Goal: Task Accomplishment & Management: Use online tool/utility

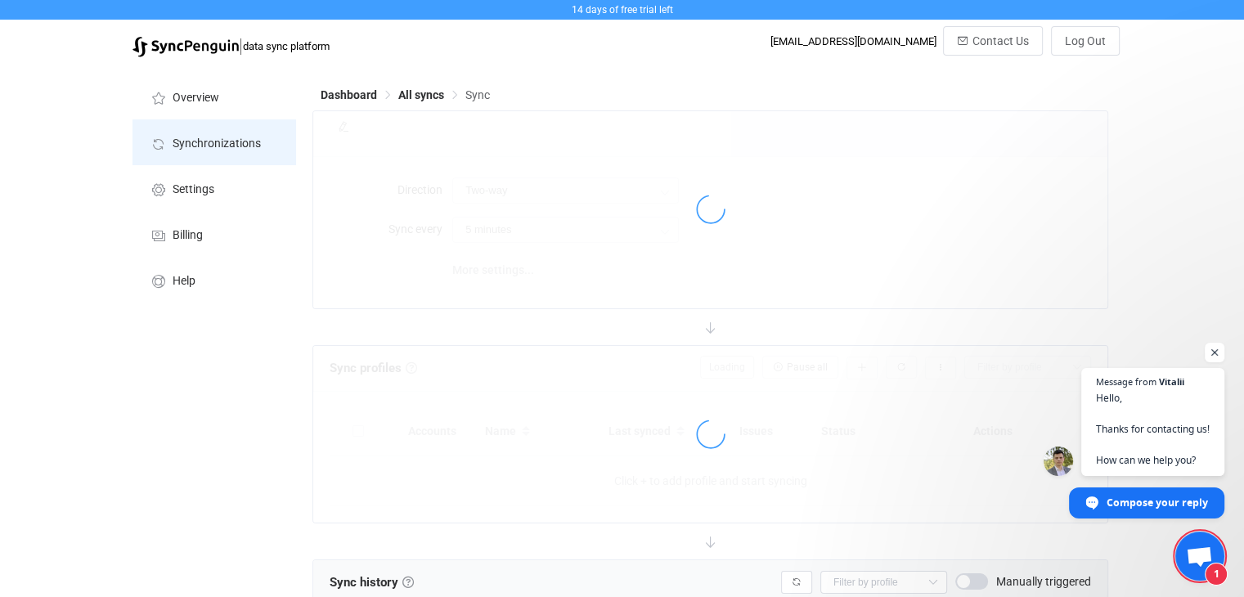
click at [216, 145] on span "Synchronizations" at bounding box center [217, 143] width 88 height 13
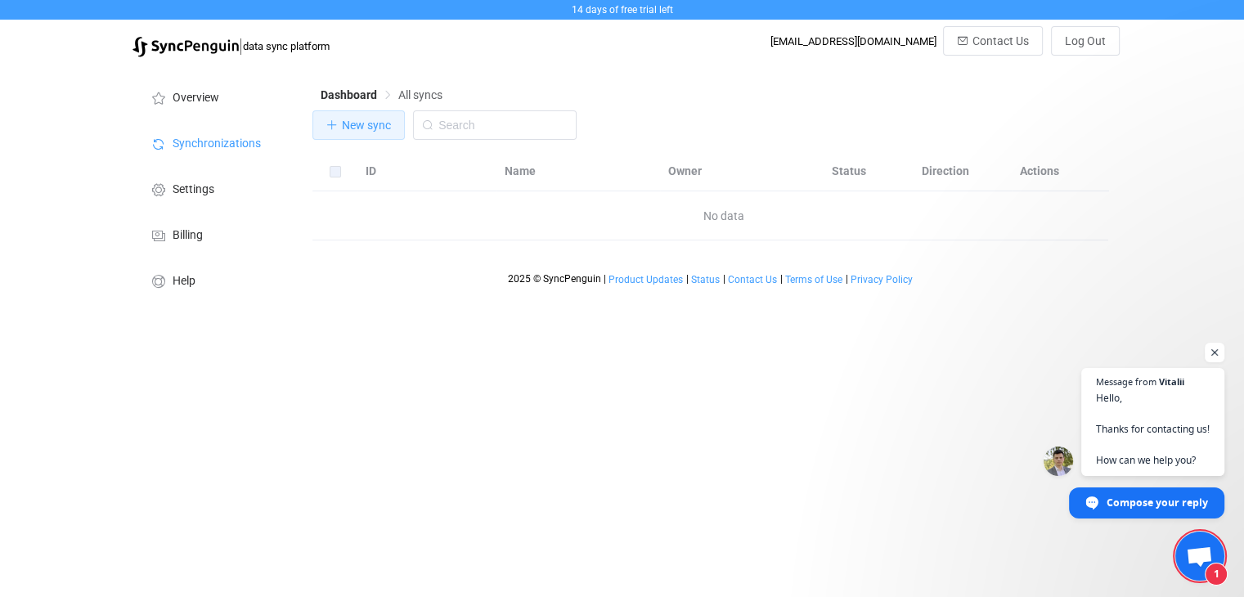
click at [376, 133] on button "New sync" at bounding box center [358, 124] width 92 height 29
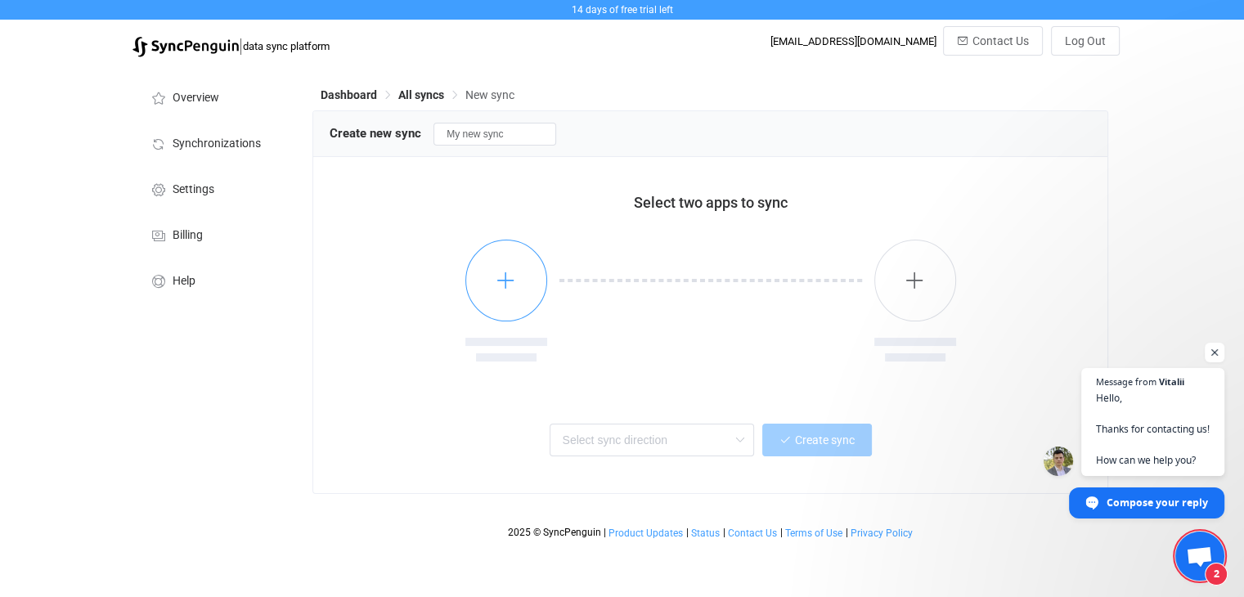
click at [510, 275] on icon "button" at bounding box center [505, 280] width 20 height 20
click at [506, 279] on img "button" at bounding box center [506, 280] width 61 height 61
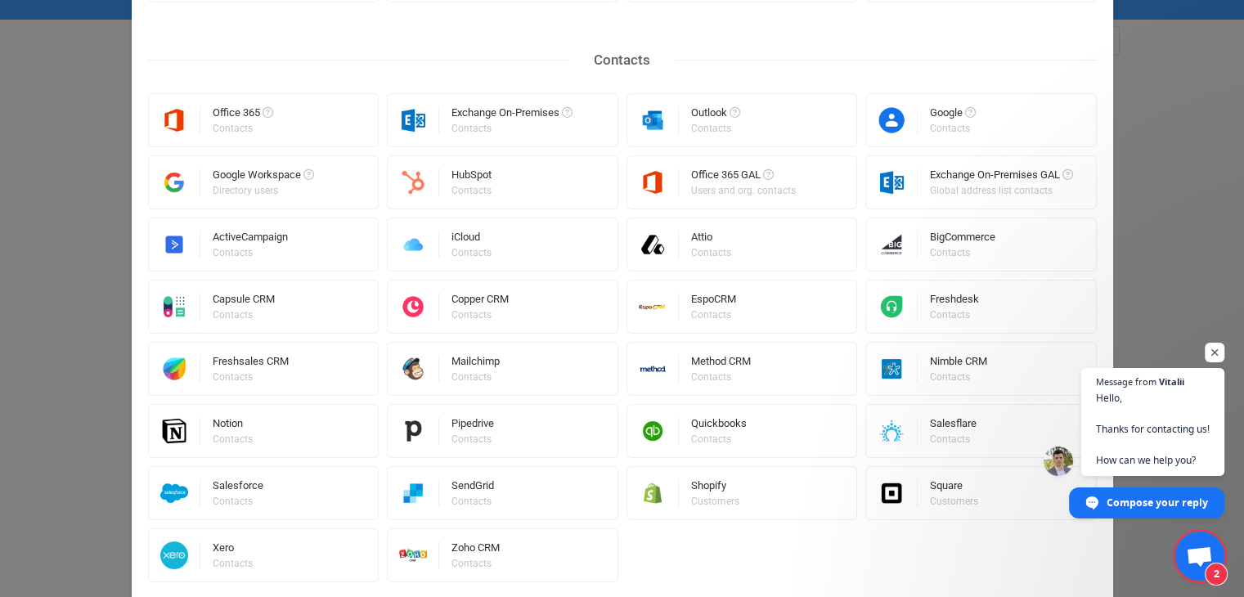
scroll to position [321, 0]
click at [705, 493] on div "Shopify" at bounding box center [716, 488] width 51 height 16
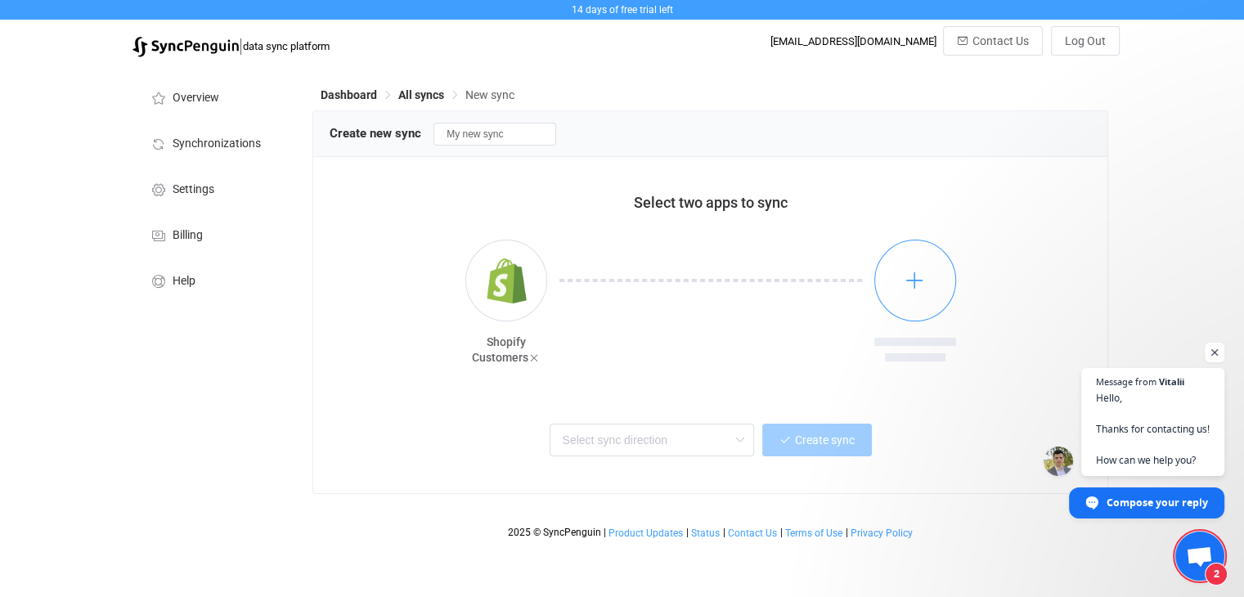
click at [899, 277] on button "button" at bounding box center [915, 281] width 82 height 82
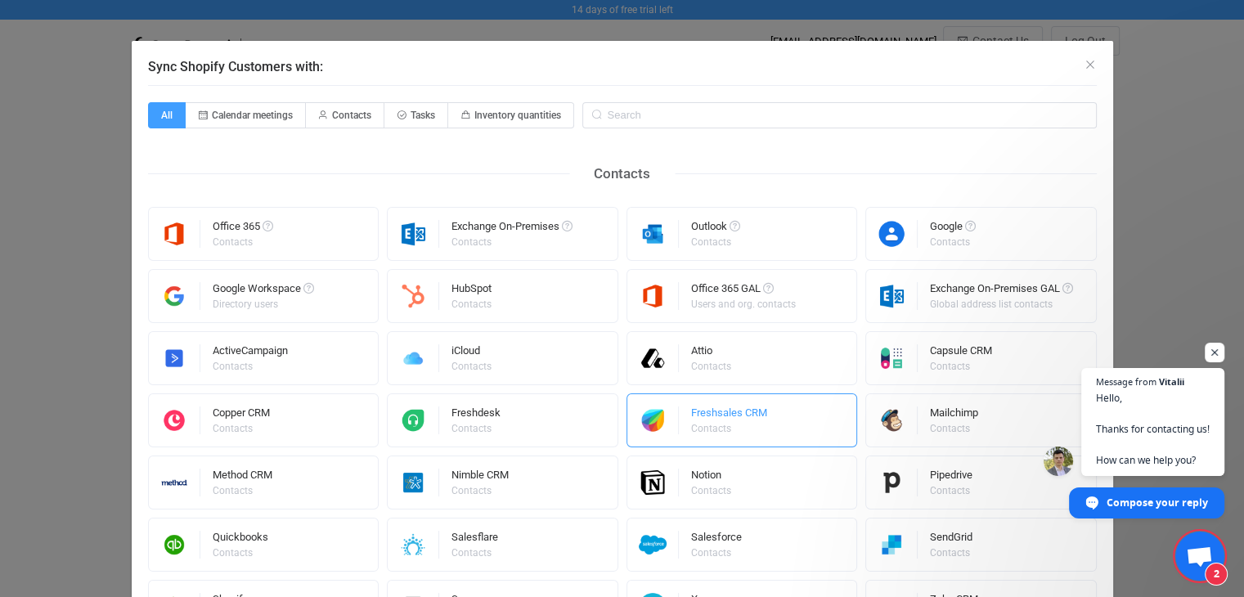
scroll to position [94, 0]
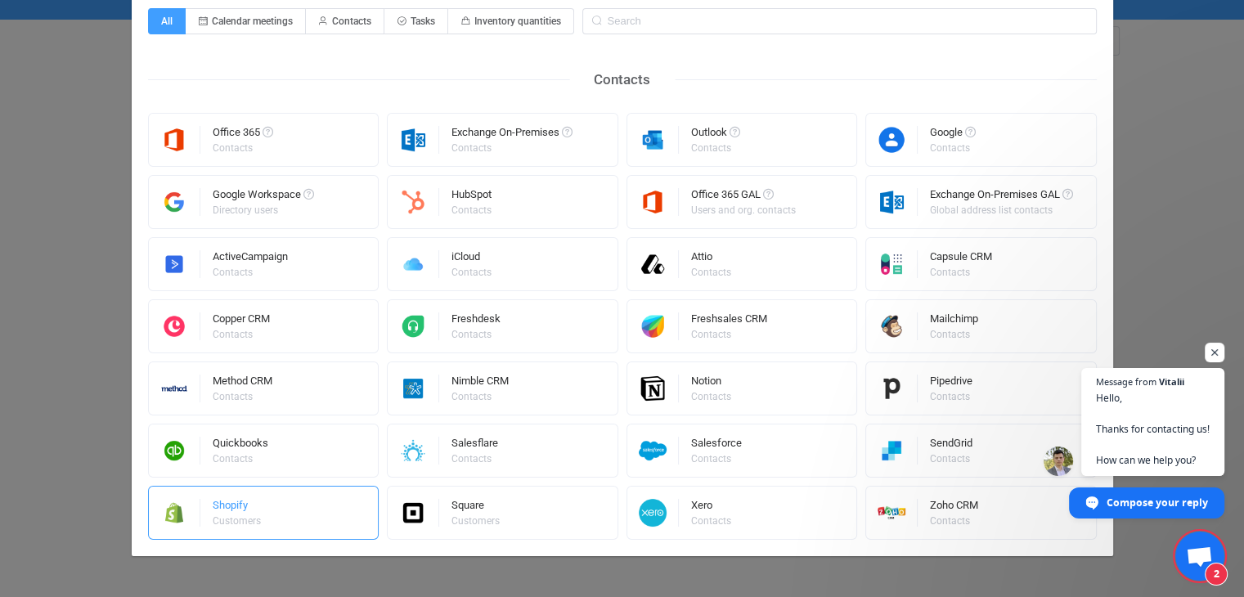
click at [334, 505] on div "Shopify Customers" at bounding box center [263, 513] width 231 height 54
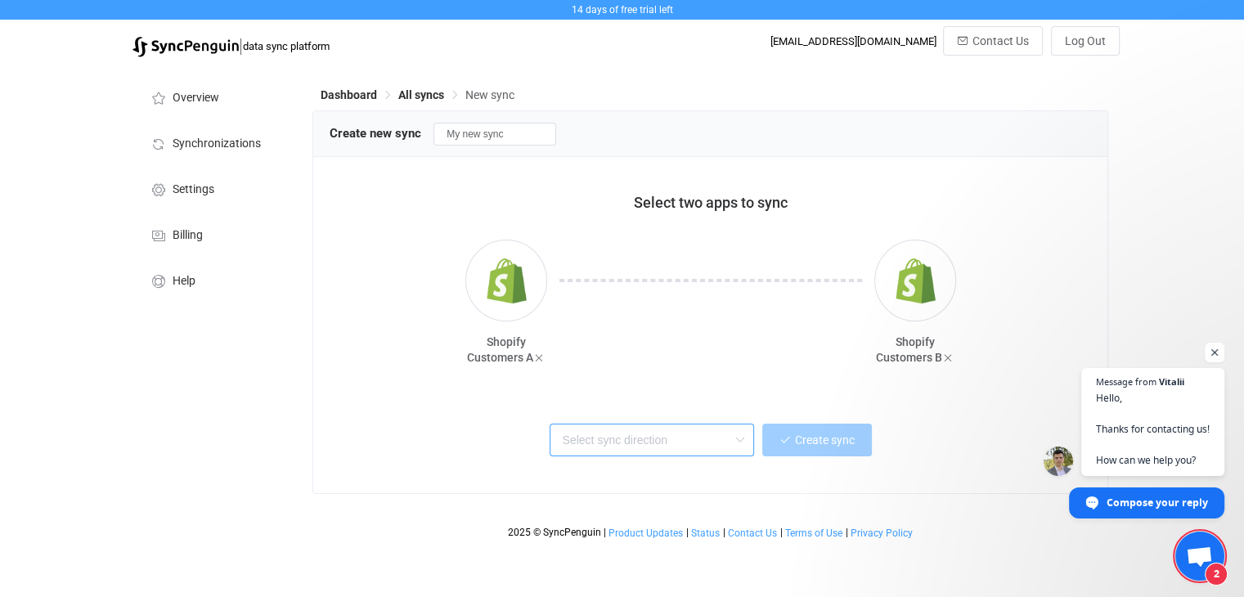
click at [659, 434] on input "text" at bounding box center [651, 440] width 204 height 33
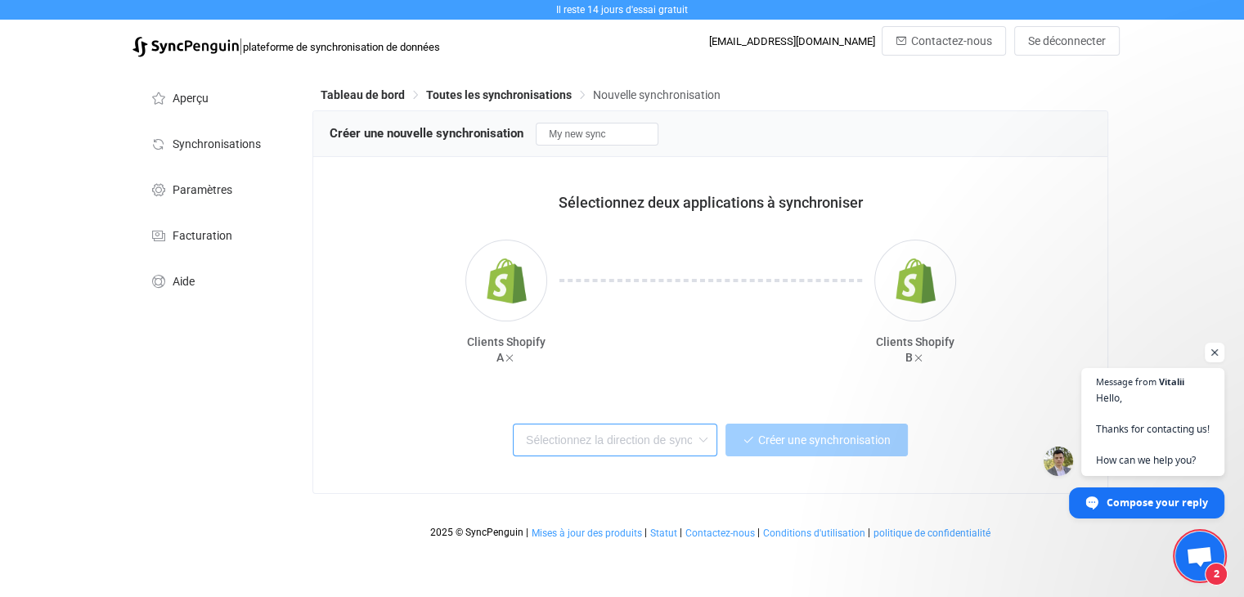
click at [603, 446] on input "text" at bounding box center [615, 440] width 204 height 33
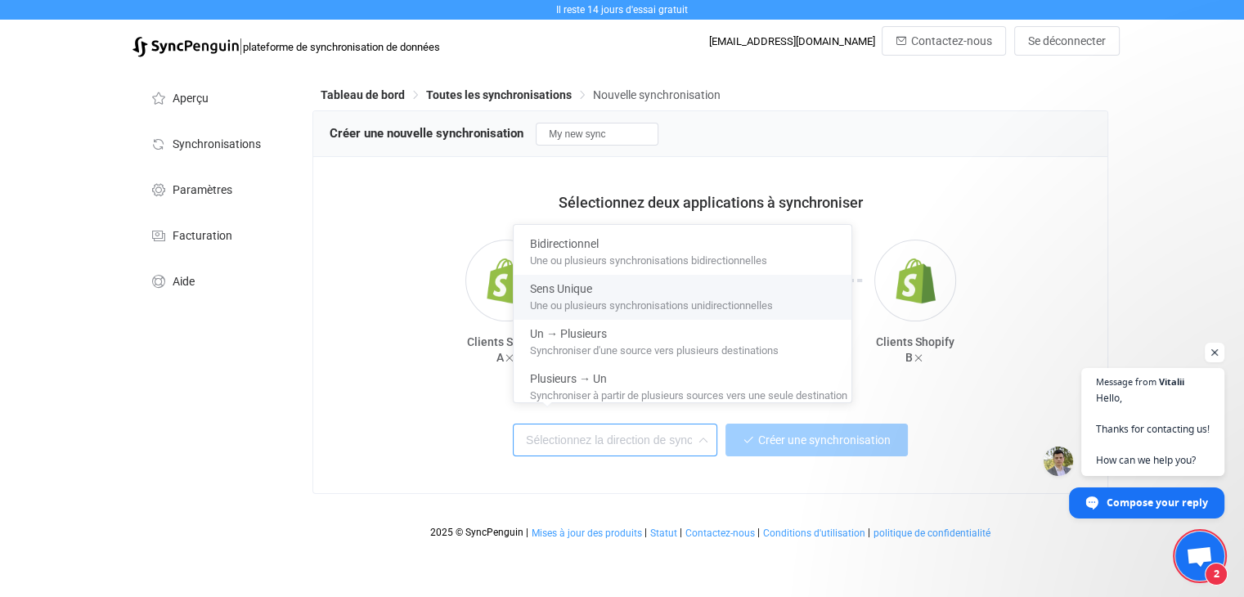
click at [603, 306] on font "Une ou plusieurs synchronisations unidirectionnelles" at bounding box center [651, 303] width 243 height 18
type input "One-way"
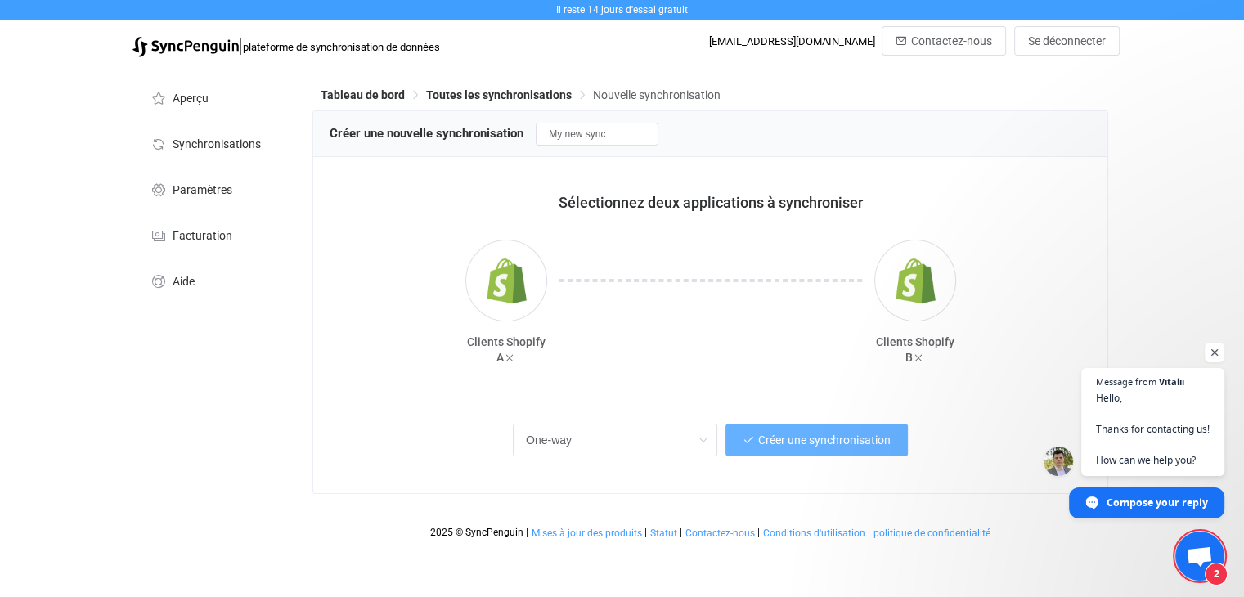
click at [786, 451] on button "Créer une synchronisation" at bounding box center [816, 440] width 182 height 33
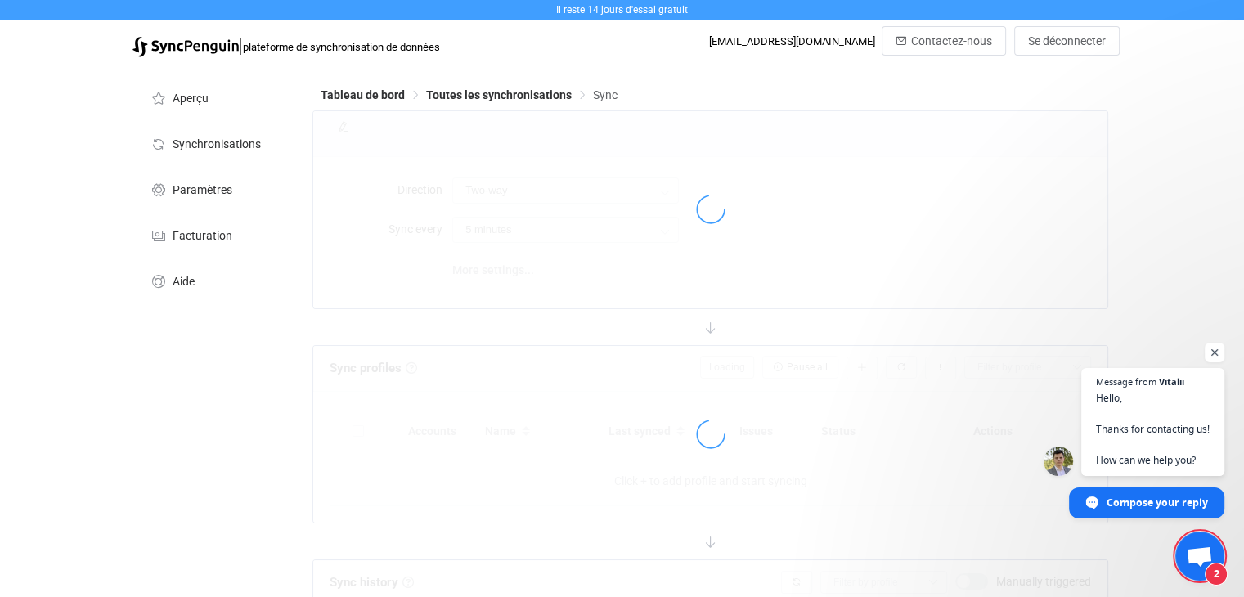
type input "A → B"
type input "10 minutes"
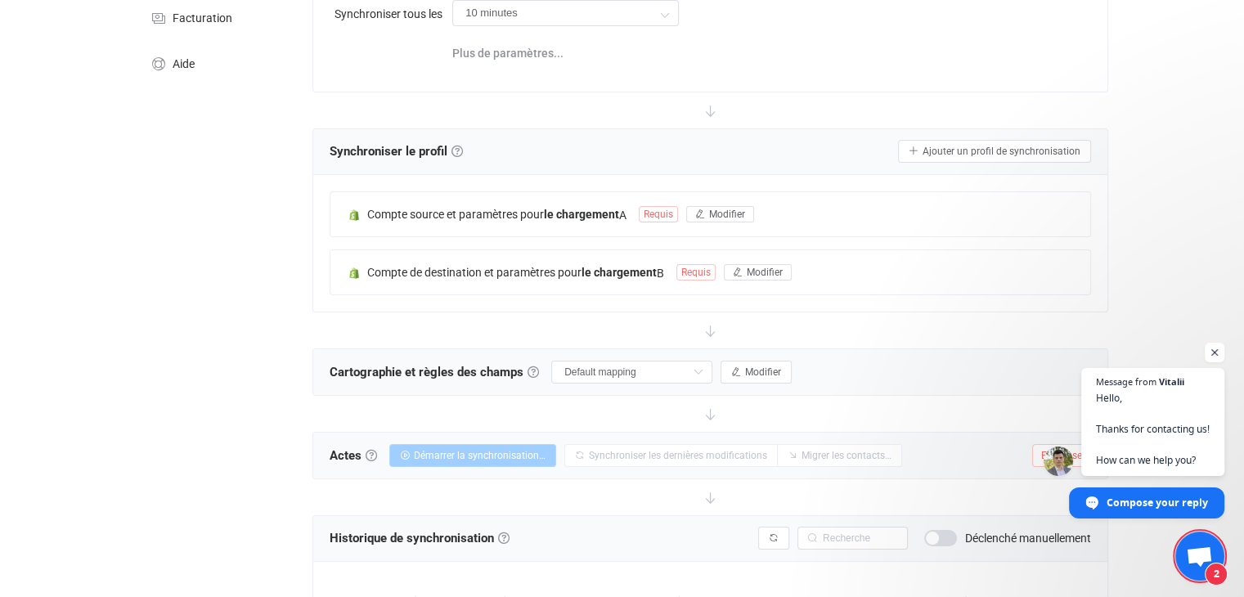
scroll to position [218, 0]
click at [718, 217] on font "Modifier" at bounding box center [727, 213] width 36 height 11
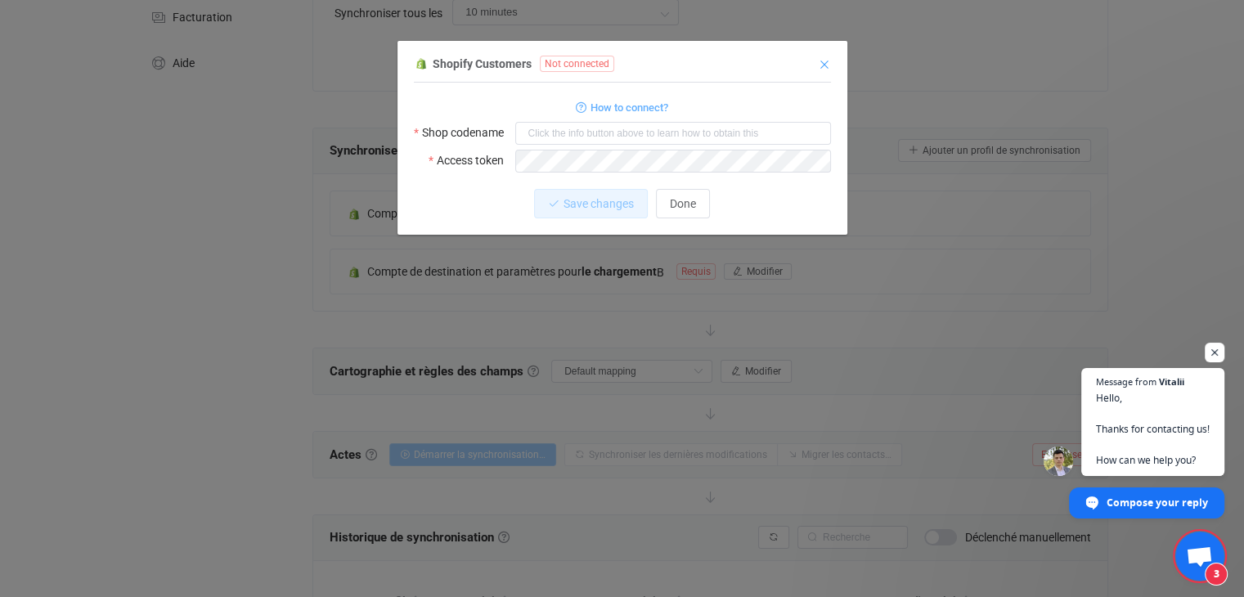
click at [821, 66] on icon "Fermer" at bounding box center [824, 64] width 13 height 13
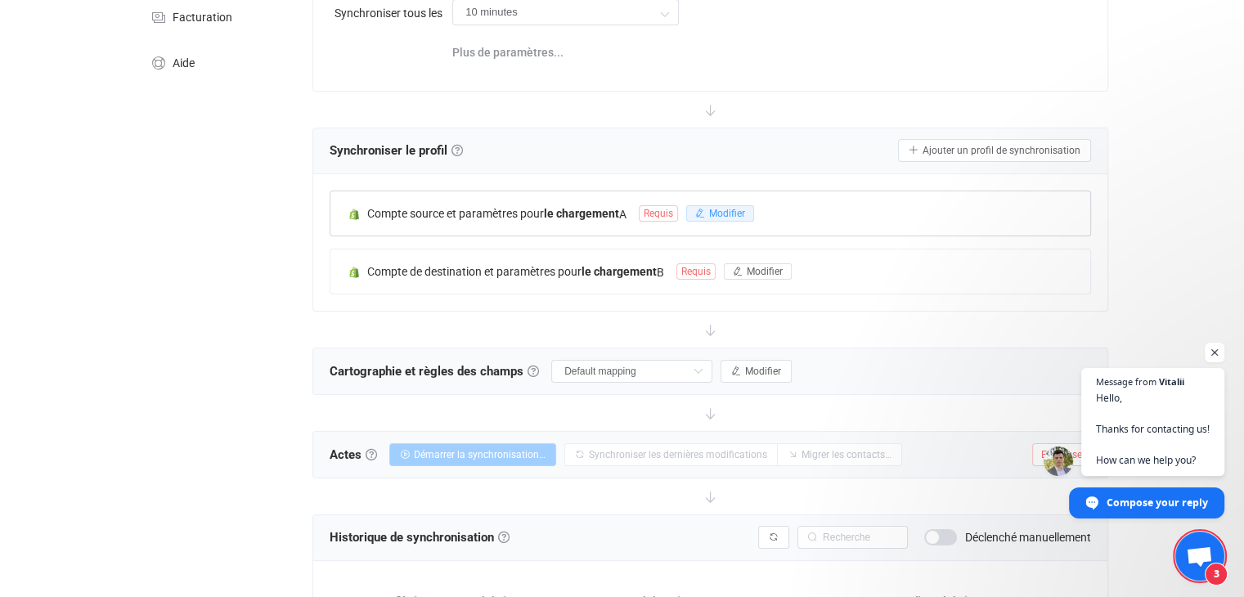
click at [733, 216] on font "Modifier" at bounding box center [727, 213] width 36 height 11
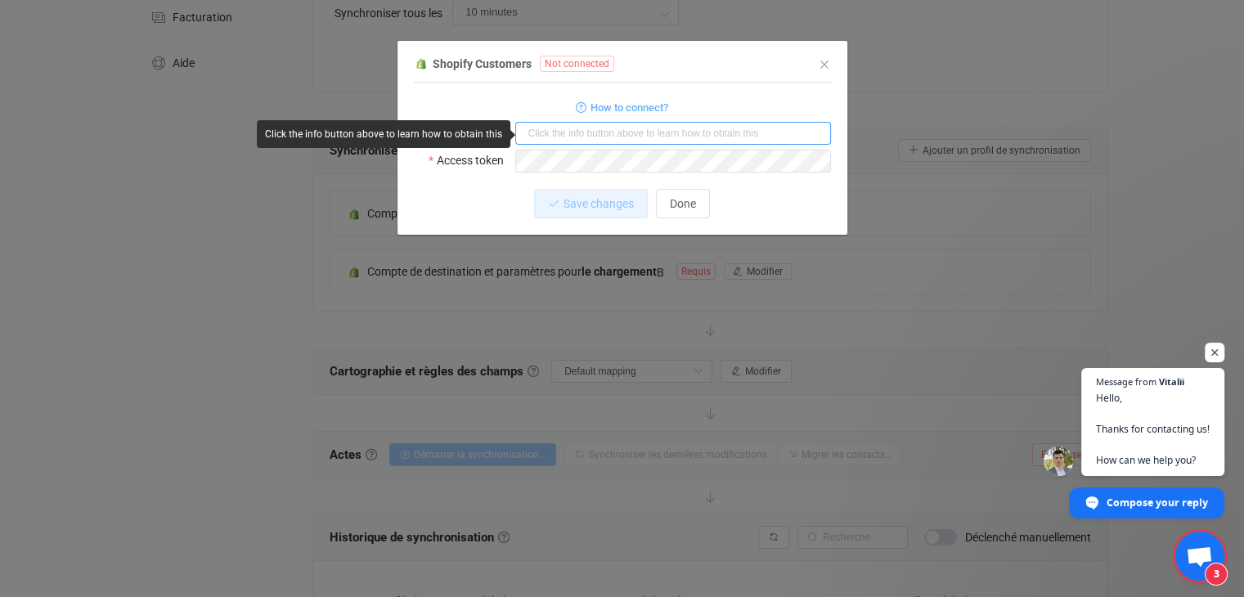
click at [626, 131] on input "dialogue" at bounding box center [673, 133] width 316 height 23
paste input "gymproprotein"
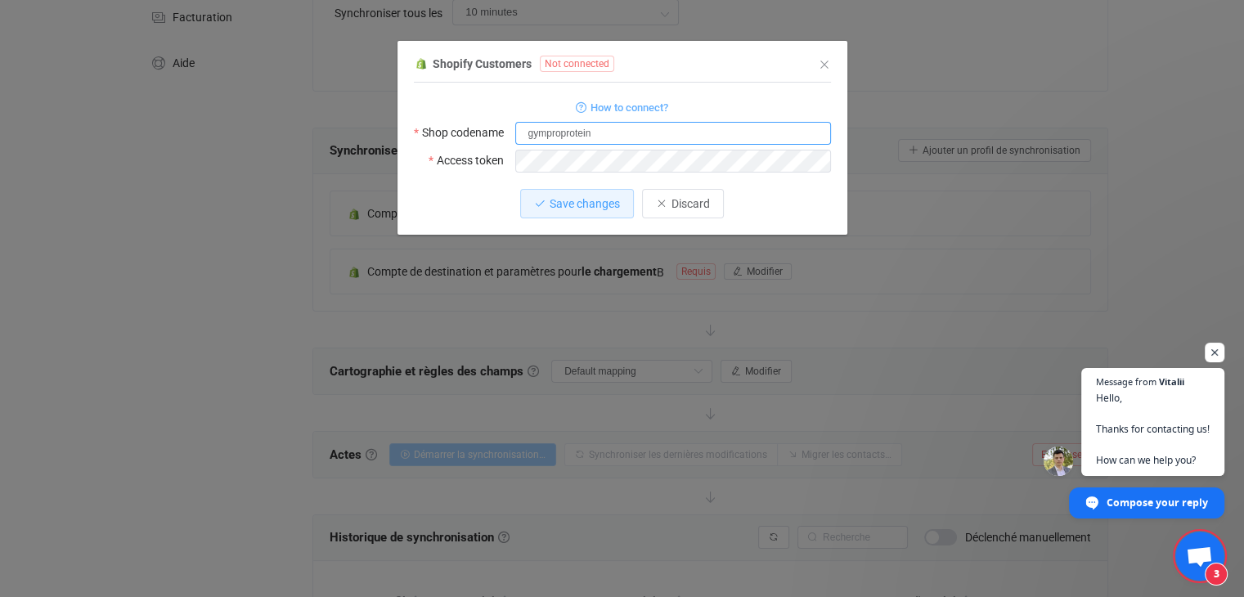
type input "gymproprotein"
click at [567, 206] on span "Save changes" at bounding box center [584, 203] width 70 height 13
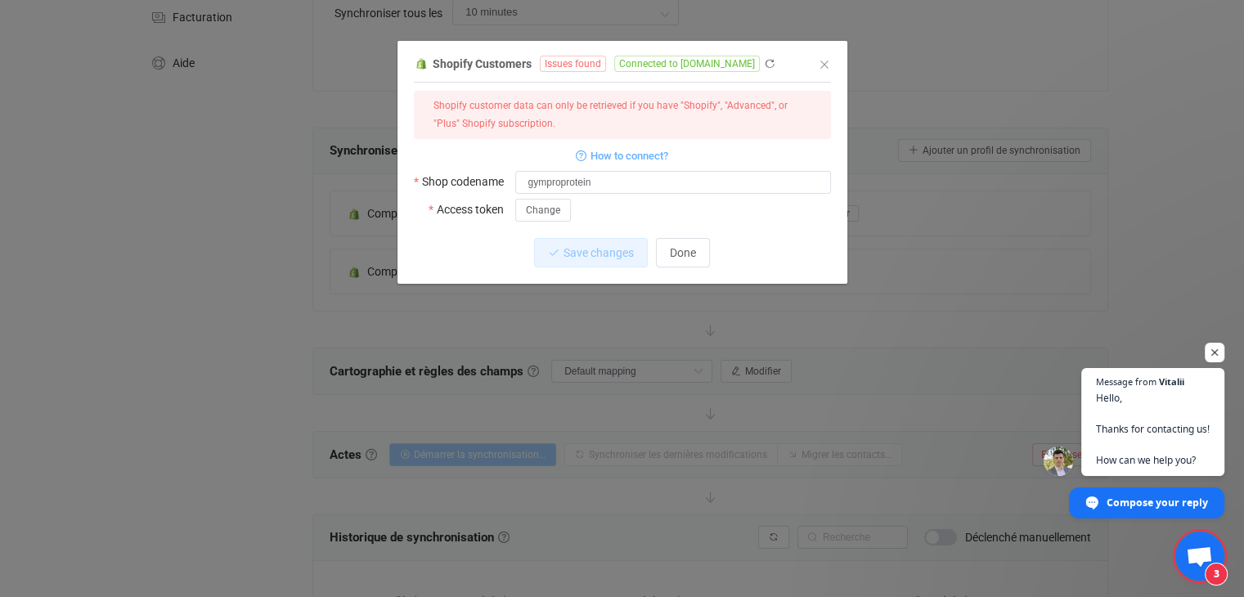
drag, startPoint x: 538, startPoint y: 164, endPoint x: 533, endPoint y: 127, distance: 37.9
click at [533, 127] on div "Shopify customer data can only be retrieved if you have "Shopify", "Advanced", …" at bounding box center [622, 115] width 417 height 48
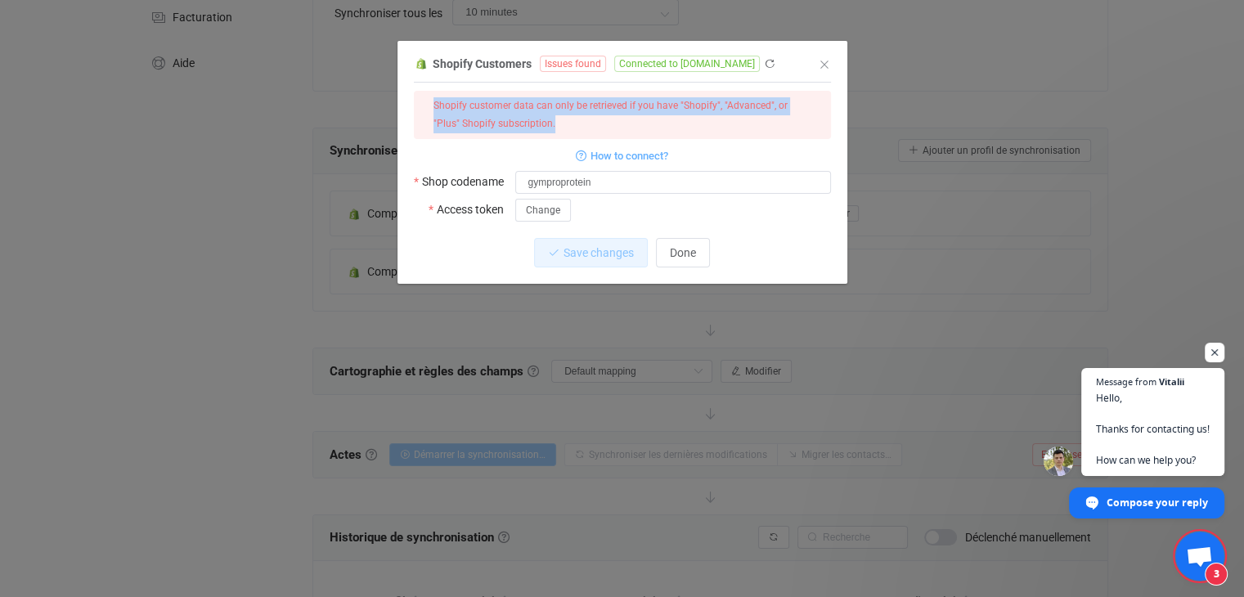
drag, startPoint x: 533, startPoint y: 127, endPoint x: 424, endPoint y: 105, distance: 111.6
click at [424, 105] on div "Shopify customer data can only be retrieved if you have "Shopify", "Advanced", …" at bounding box center [622, 115] width 417 height 48
copy div "Shopify customer data can only be retrieved if you have "Shopify", "Advanced", …"
click at [681, 261] on button "Done" at bounding box center [683, 252] width 54 height 29
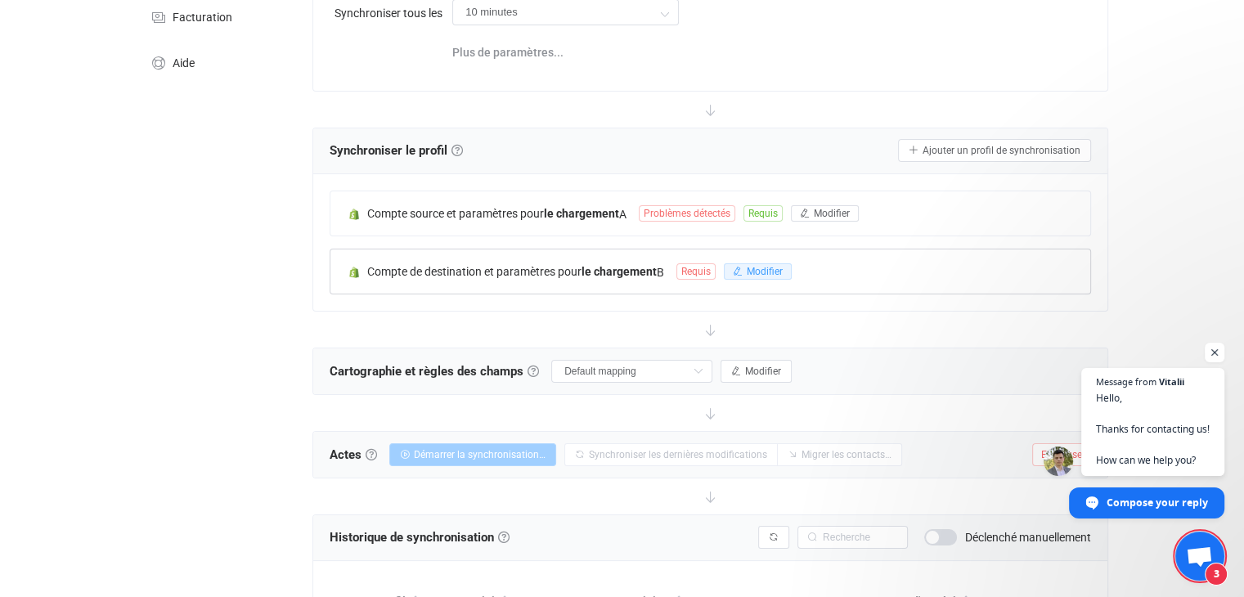
click at [777, 270] on font "Modifier" at bounding box center [764, 271] width 36 height 11
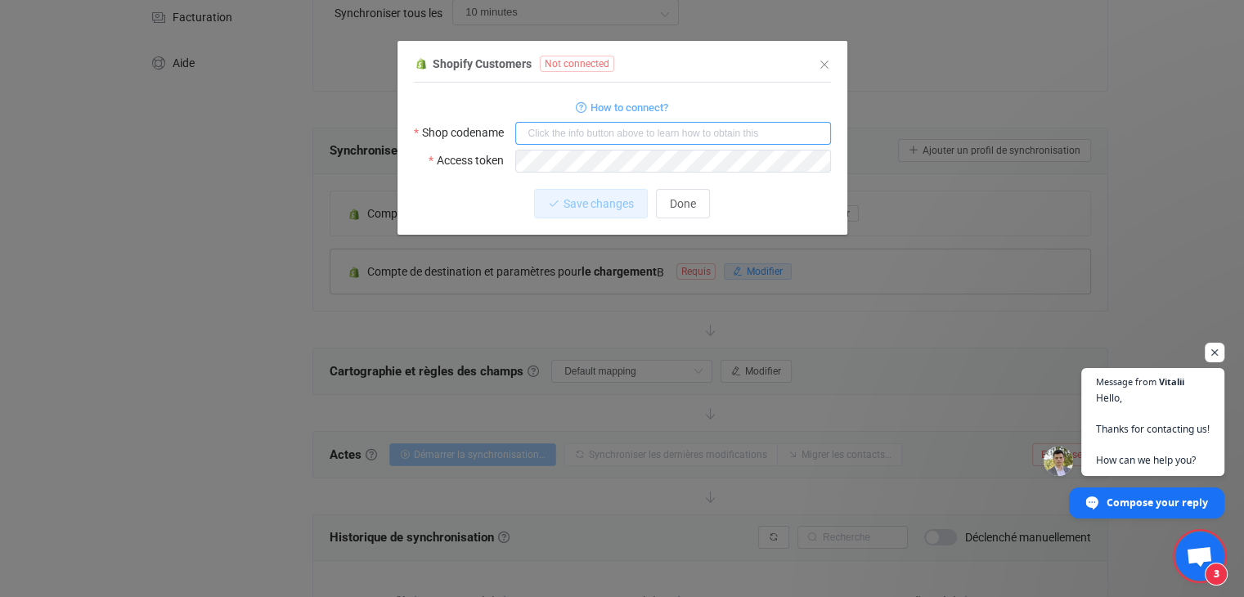
type input "gymproprotein"
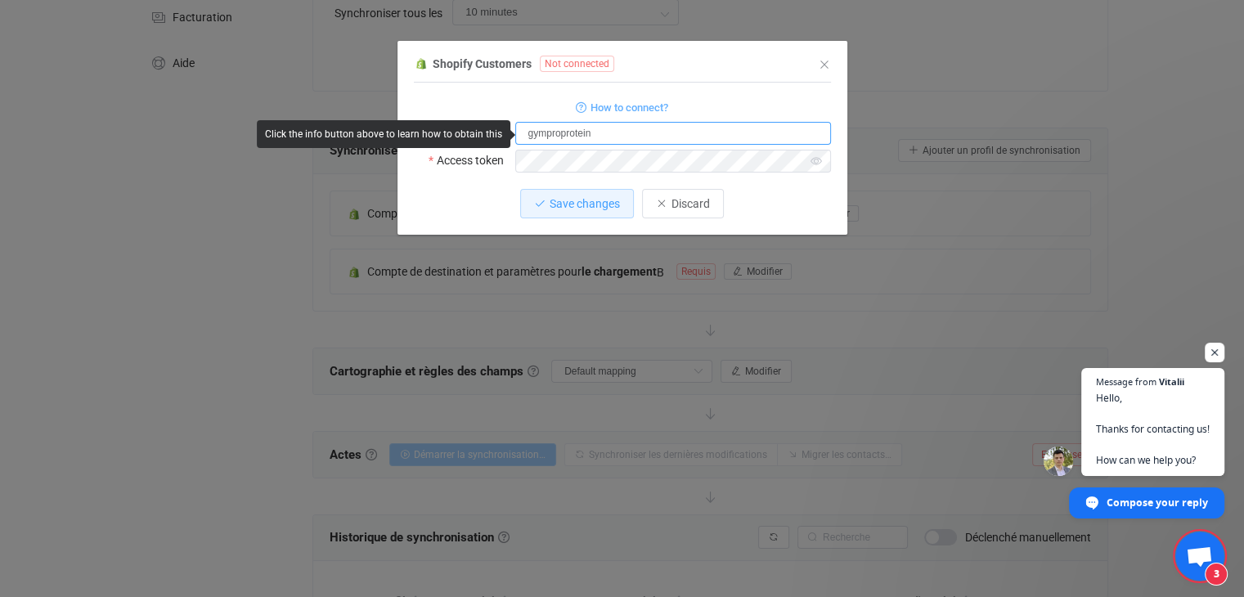
click at [630, 127] on input "gymproprotein" at bounding box center [673, 133] width 316 height 23
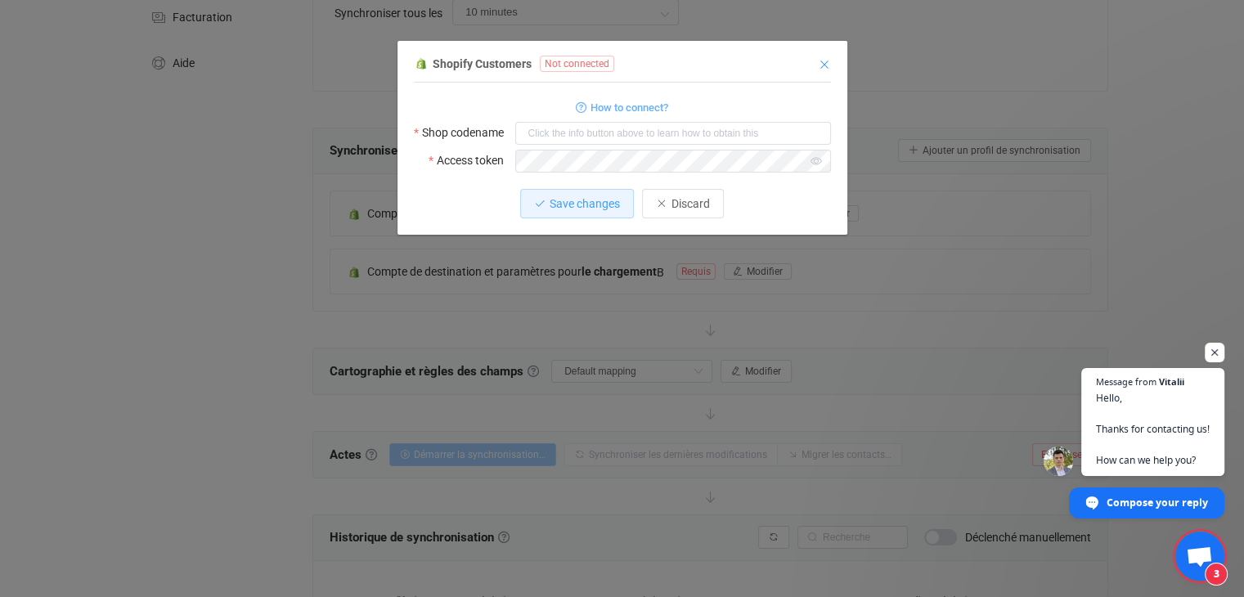
click at [824, 62] on icon "Fermer" at bounding box center [824, 64] width 13 height 13
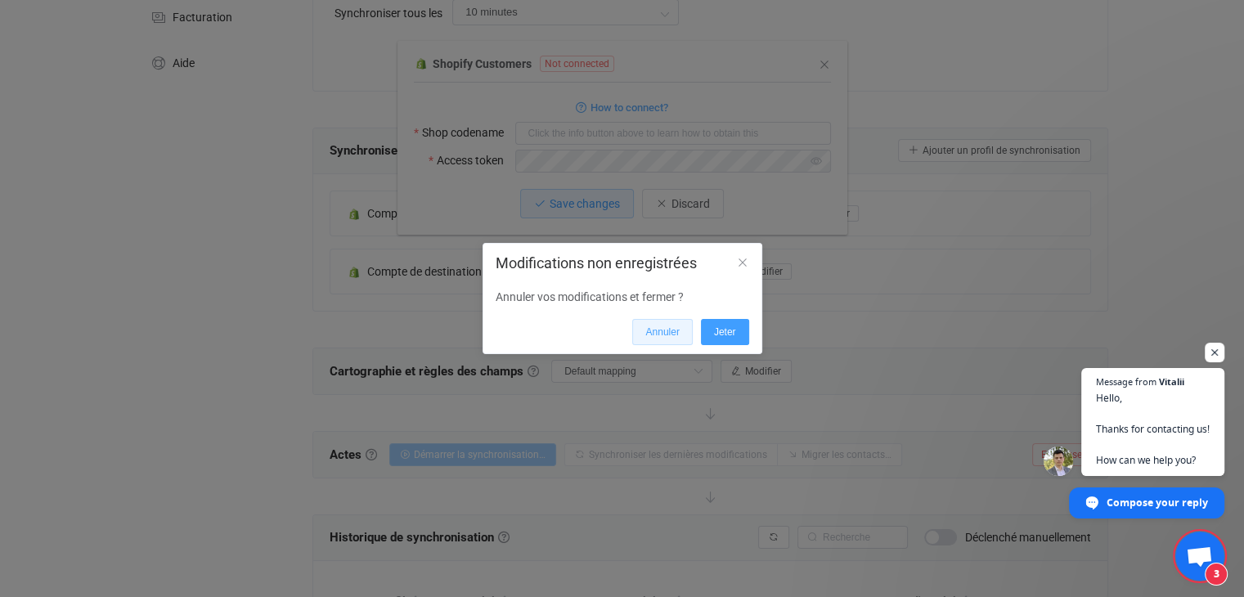
click at [669, 329] on font "Annuler" at bounding box center [662, 331] width 34 height 11
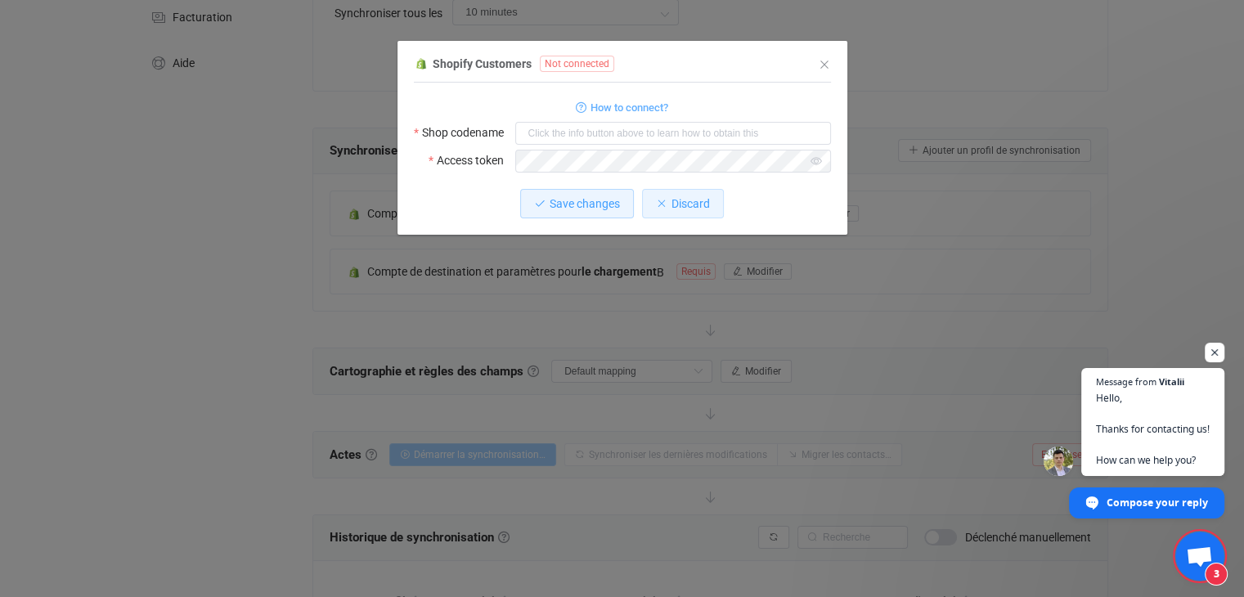
click at [708, 212] on button "Discard" at bounding box center [683, 203] width 82 height 29
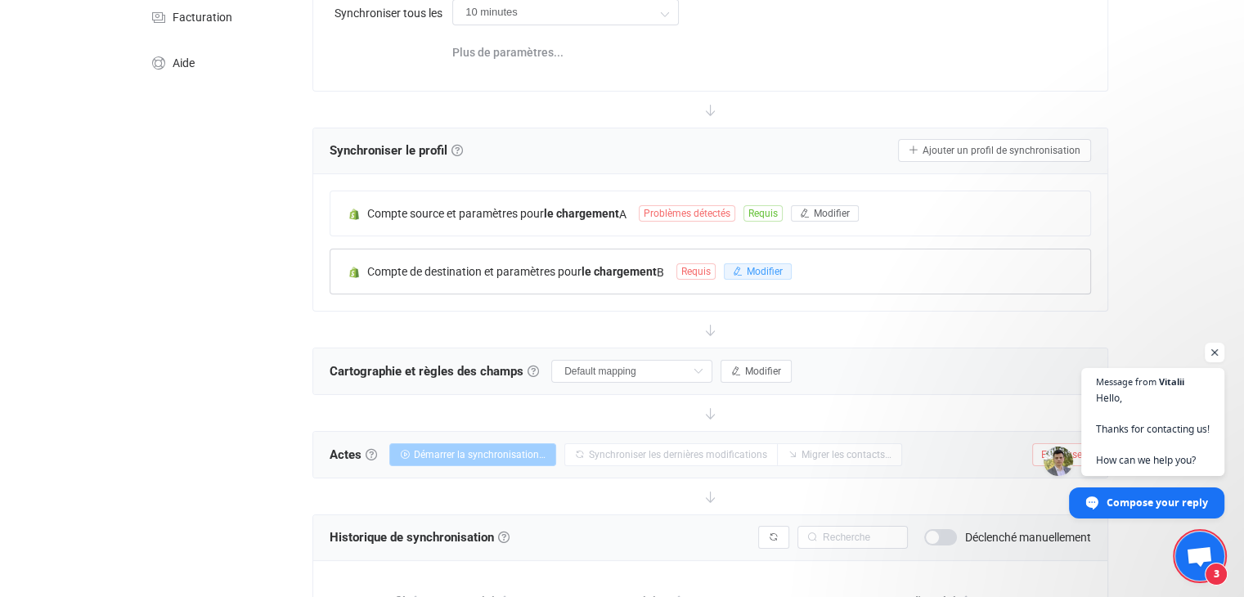
click at [748, 269] on button "Modifier" at bounding box center [758, 271] width 68 height 16
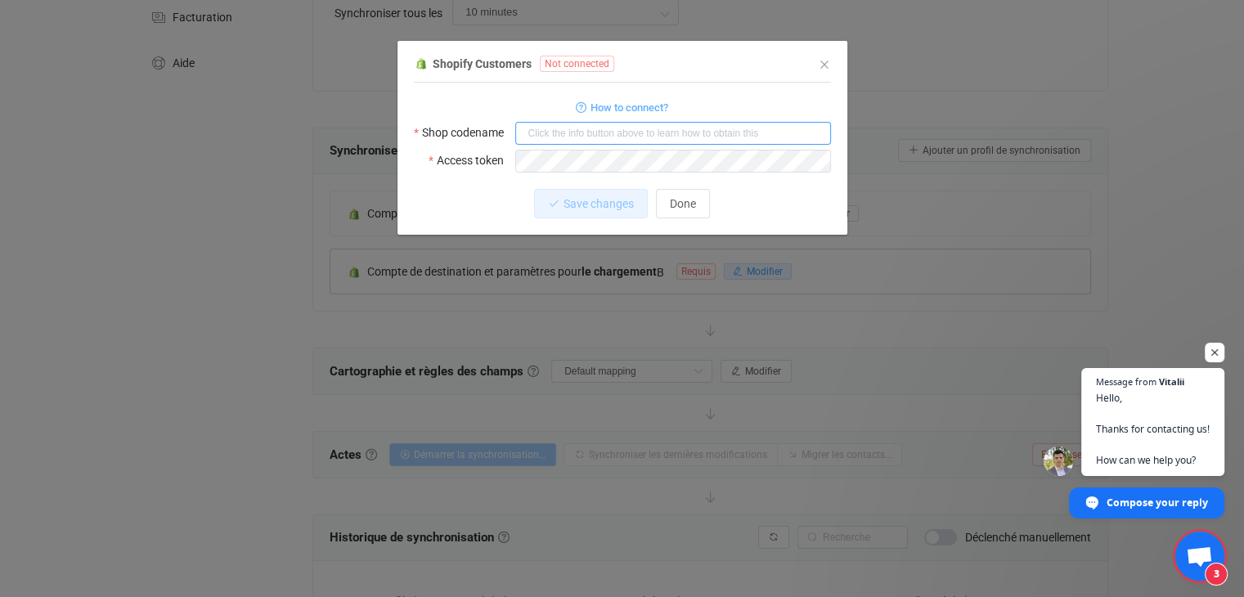
type input "gymproprotein"
click at [814, 195] on div "Save changes Discard" at bounding box center [622, 203] width 417 height 29
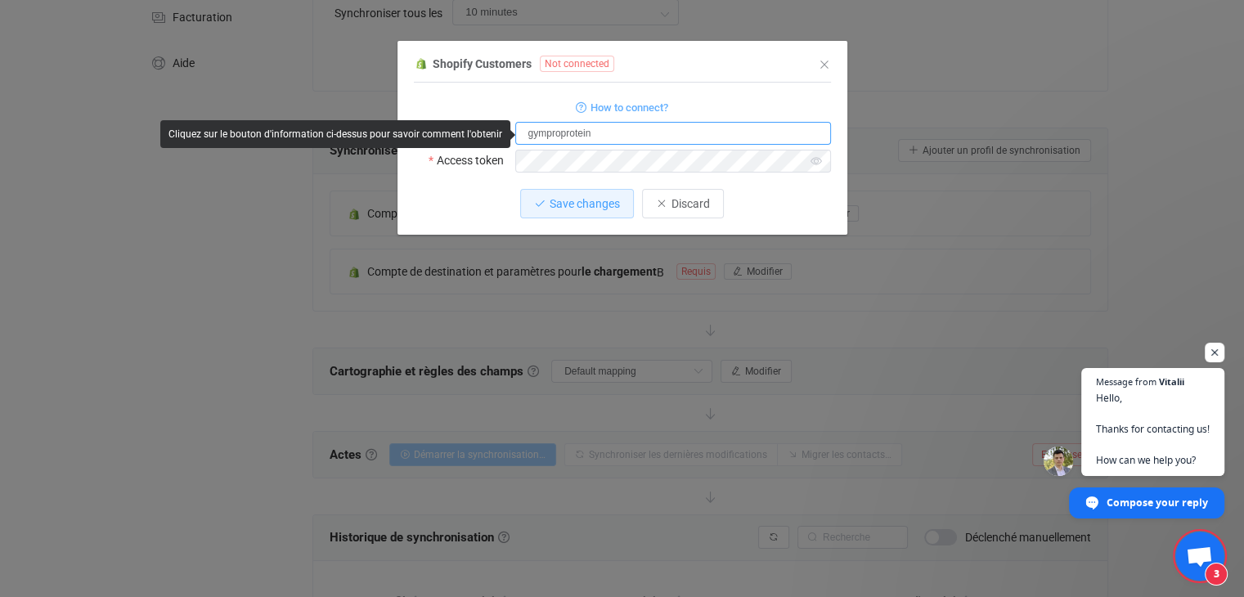
click at [661, 130] on input "gymproprotein" at bounding box center [673, 133] width 316 height 23
paste input "modefam"
click at [643, 123] on input "modefam" at bounding box center [673, 133] width 316 height 23
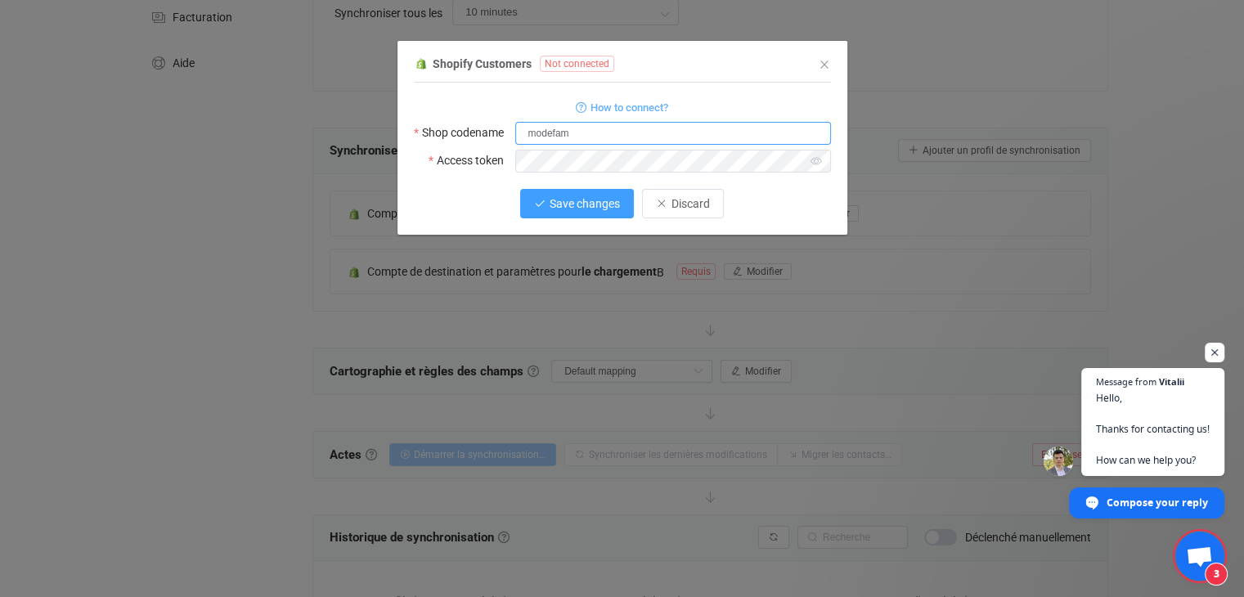
type input "modefam"
click at [567, 205] on span "Save changes" at bounding box center [584, 203] width 70 height 13
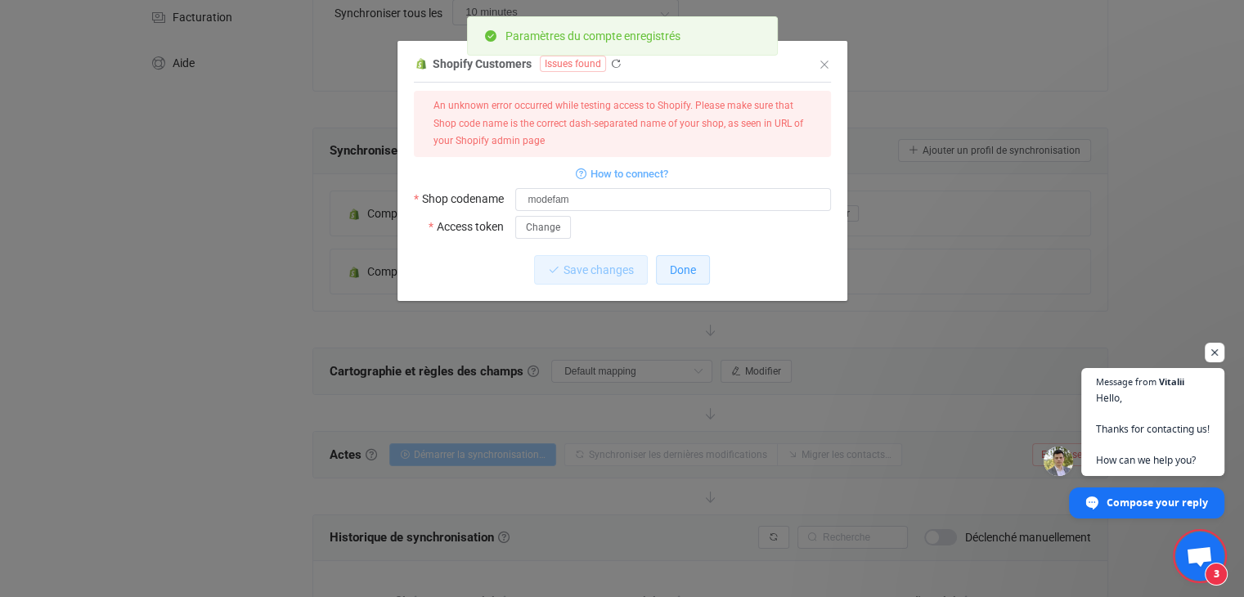
click at [679, 270] on span "Done" at bounding box center [683, 269] width 26 height 13
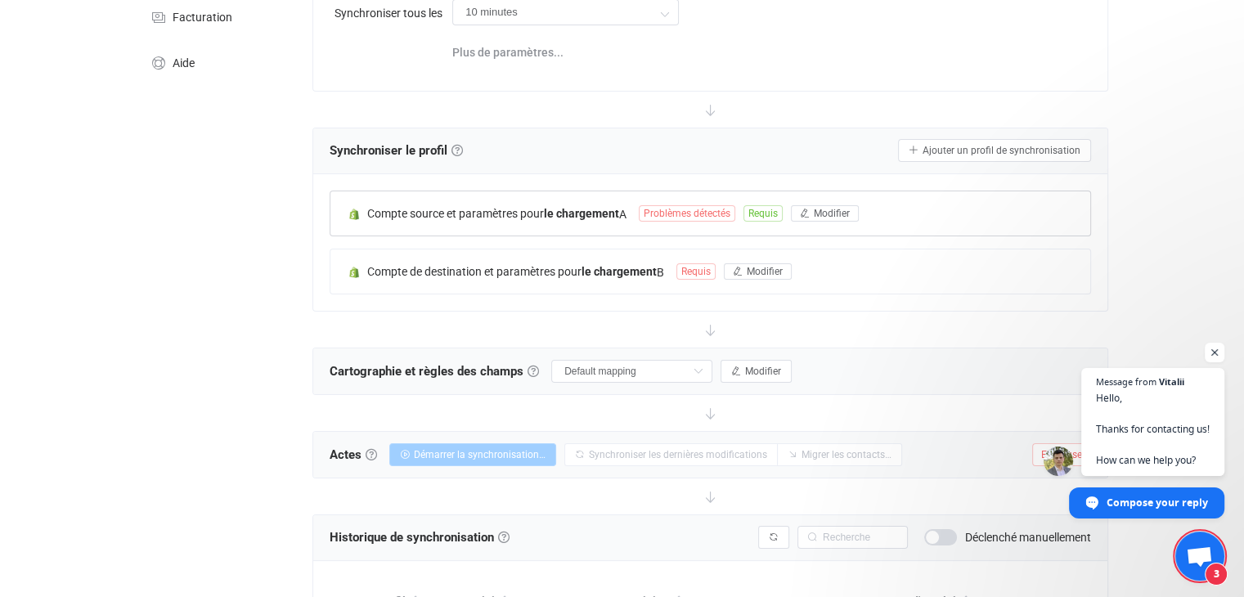
click at [706, 213] on font "Problèmes détectés" at bounding box center [686, 213] width 87 height 11
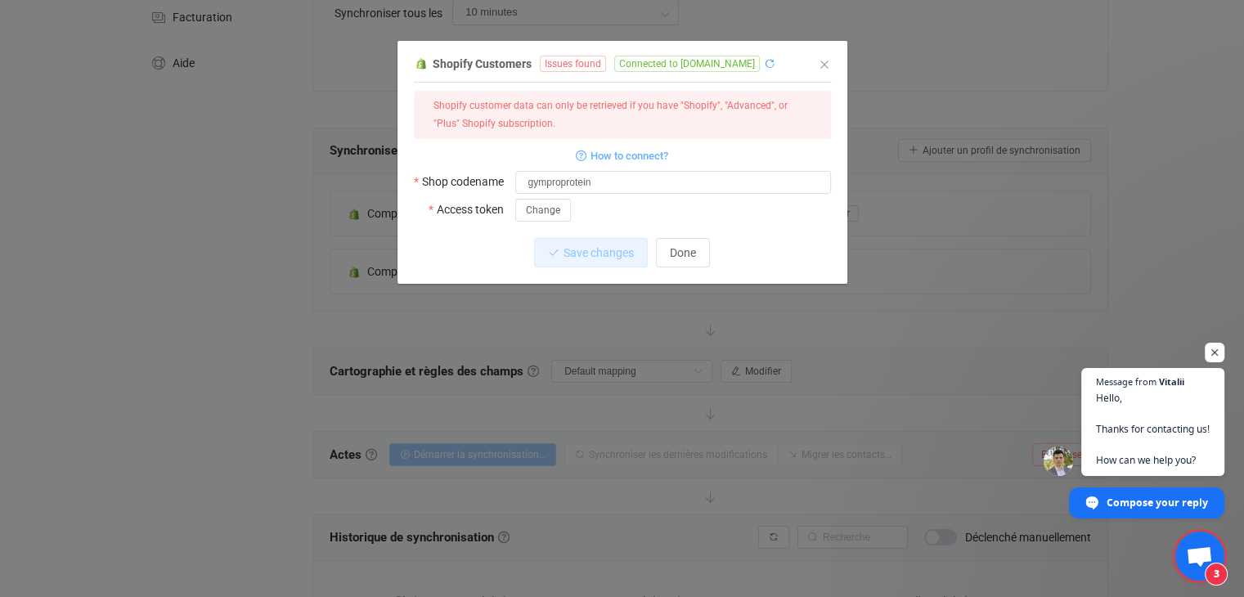
click at [764, 63] on icon "dialogue" at bounding box center [769, 63] width 11 height 11
click at [823, 72] on button "Fermer" at bounding box center [824, 65] width 13 height 16
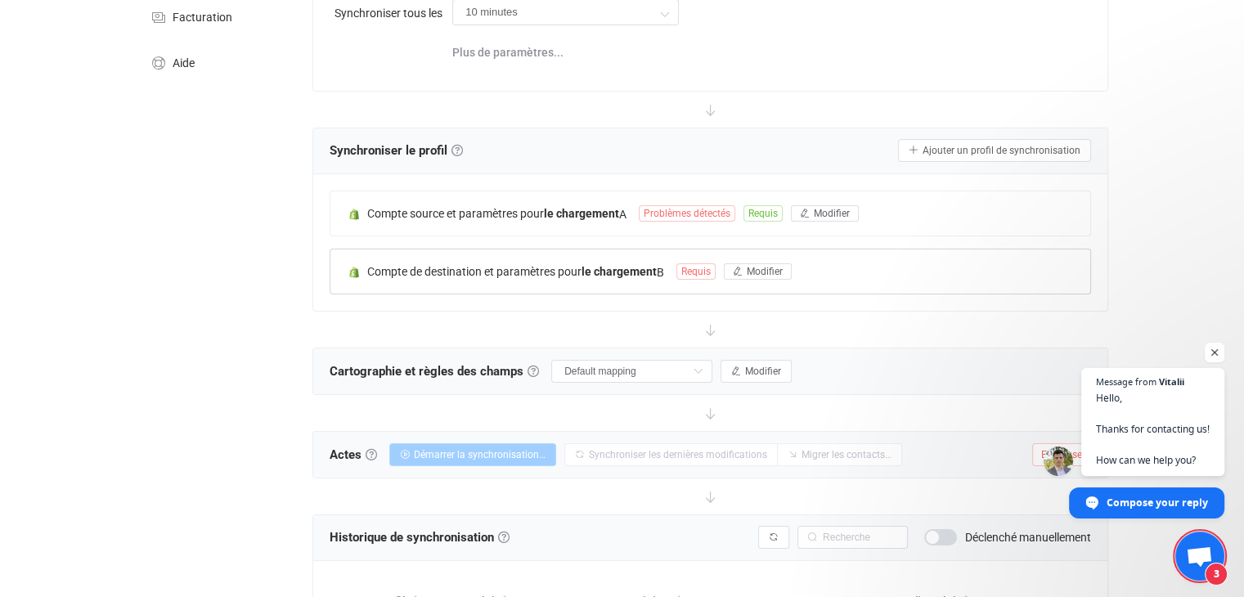
click at [703, 276] on font "Requis" at bounding box center [695, 271] width 29 height 11
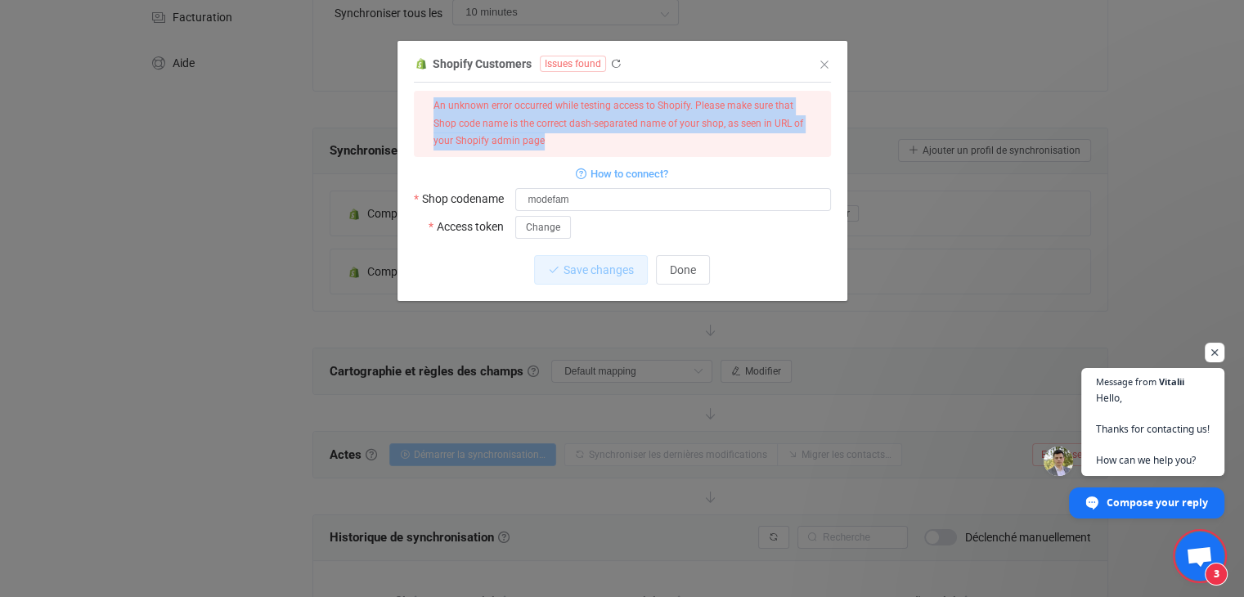
drag, startPoint x: 584, startPoint y: 145, endPoint x: 430, endPoint y: 112, distance: 157.2
click at [430, 112] on div "An unknown error occurred while testing access to Shopify. Please make sure tha…" at bounding box center [622, 123] width 391 height 53
copy div "An unknown error occurred while testing access to Shopify. Please make sure tha…"
click at [430, 112] on div "An unknown error occurred while testing access to Shopify. Please make sure tha…" at bounding box center [622, 123] width 391 height 53
